Goal: Information Seeking & Learning: Learn about a topic

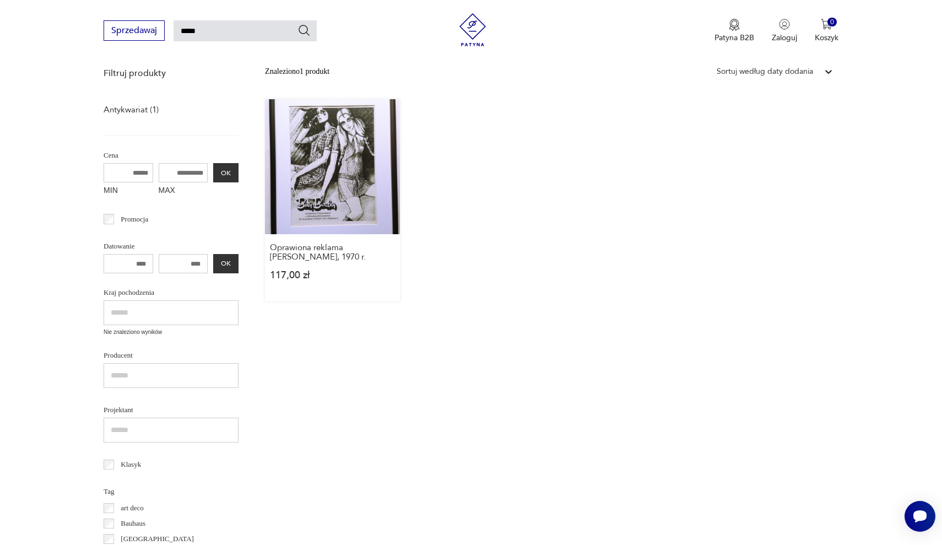
click at [339, 179] on link "Oprawiona reklama [PERSON_NAME], 1970 r. 117,00 zł" at bounding box center [332, 200] width 135 height 202
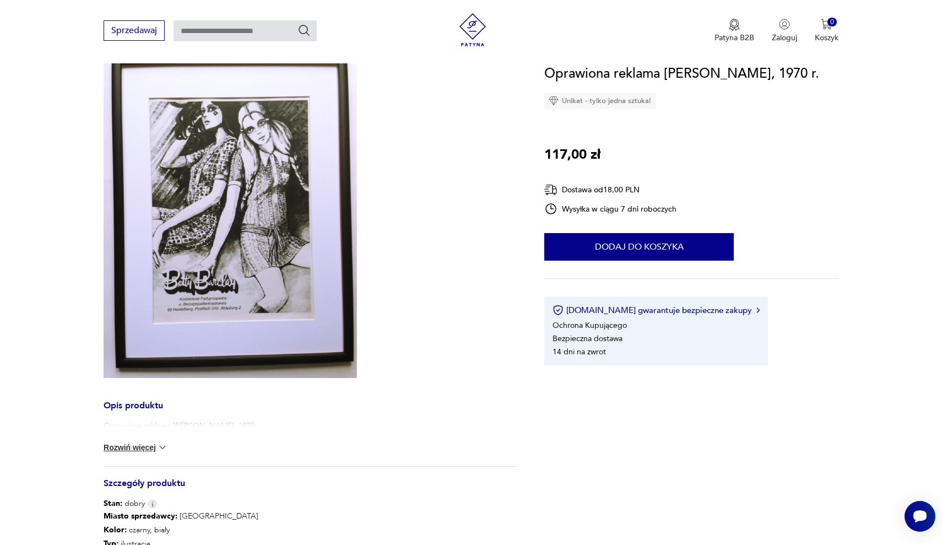
type input "*****"
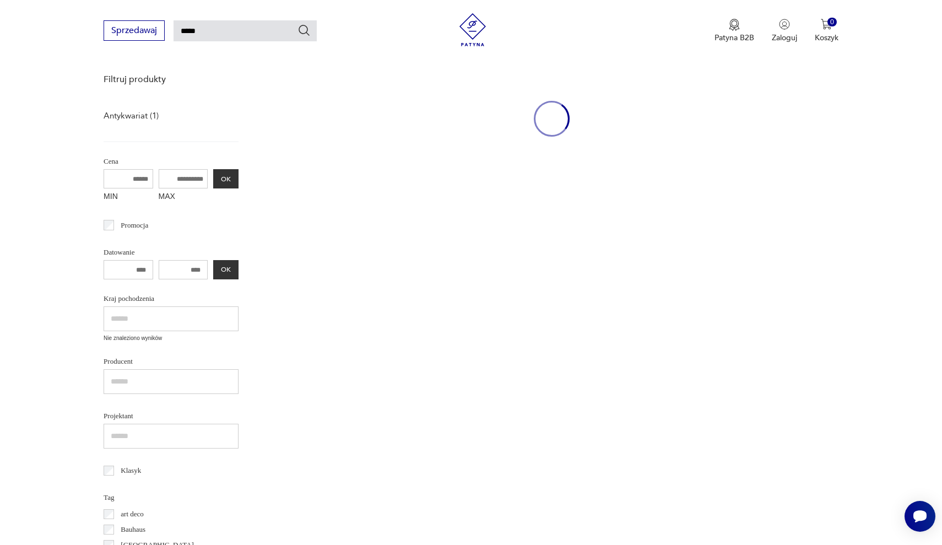
scroll to position [143, 0]
